Goal: Find specific page/section: Find specific page/section

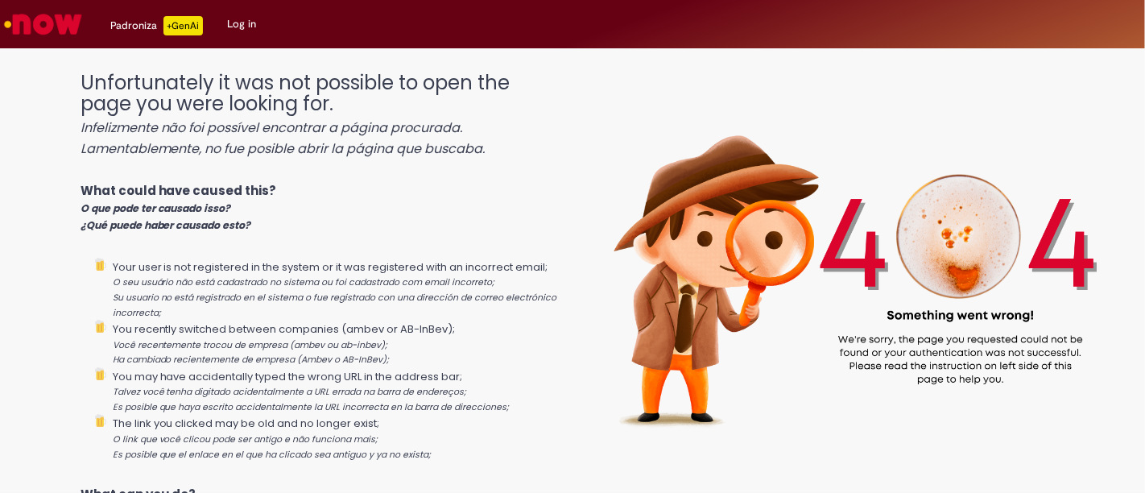
click at [65, 27] on img "Go to homepage" at bounding box center [43, 24] width 83 height 32
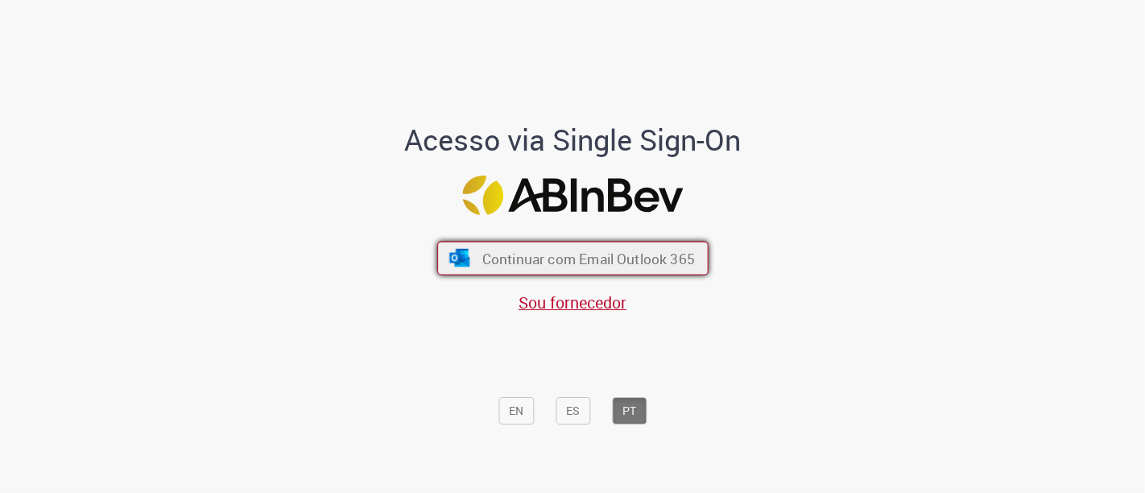
drag, startPoint x: 535, startPoint y: 262, endPoint x: 533, endPoint y: 254, distance: 8.4
click at [533, 257] on span "Continuar com Email Outlook 365" at bounding box center [588, 258] width 213 height 19
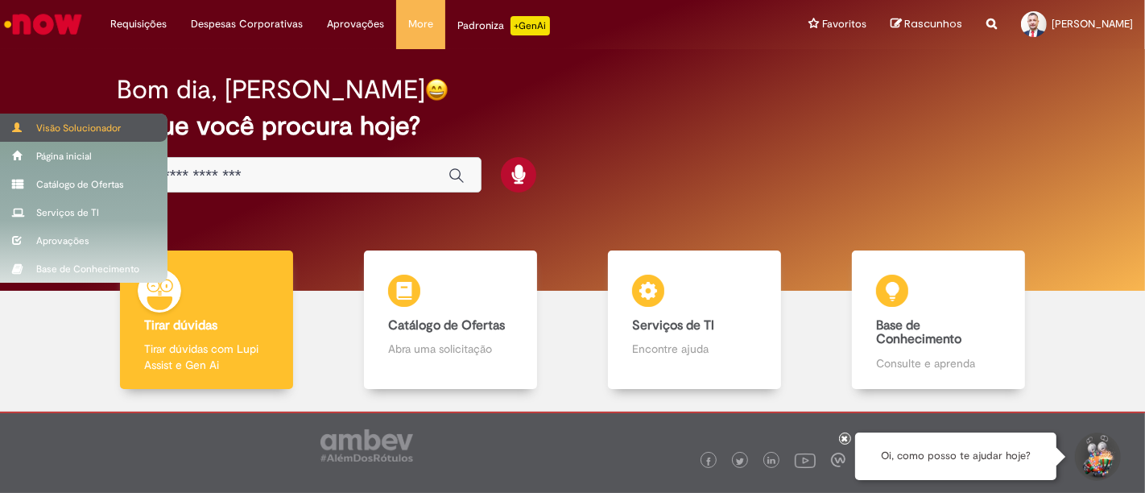
click at [89, 124] on div "Visão Solucionador" at bounding box center [83, 128] width 167 height 28
